Goal: Task Accomplishment & Management: Manage account settings

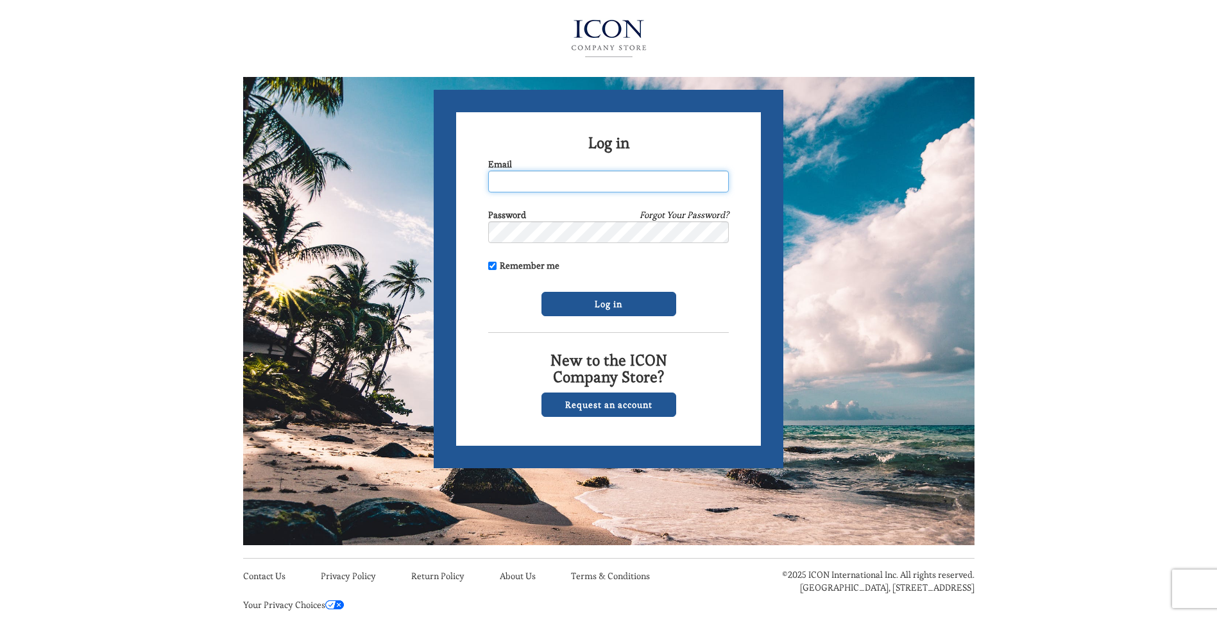
click at [525, 177] on input "Email" at bounding box center [608, 182] width 241 height 22
type input "[EMAIL_ADDRESS][DOMAIN_NAME]"
click at [666, 216] on link "Forgot Your Password?" at bounding box center [683, 214] width 89 height 13
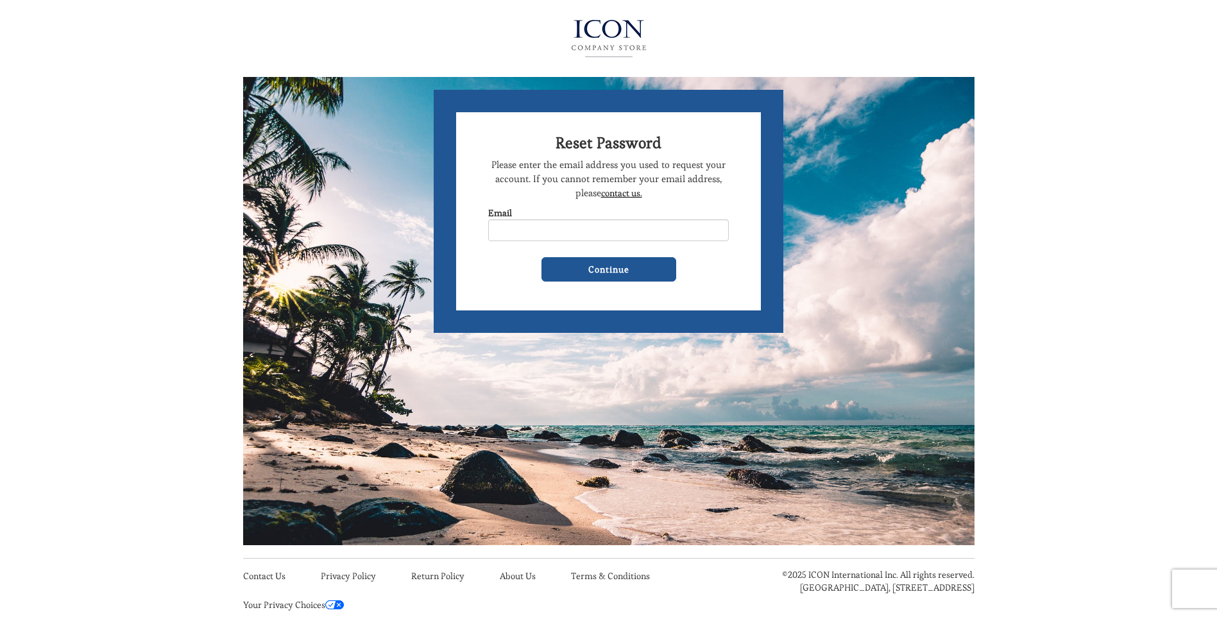
type input "[EMAIL_ADDRESS][DOMAIN_NAME]"
click at [608, 267] on input "Continue" at bounding box center [608, 269] width 135 height 24
